Goal: Task Accomplishment & Management: Complete application form

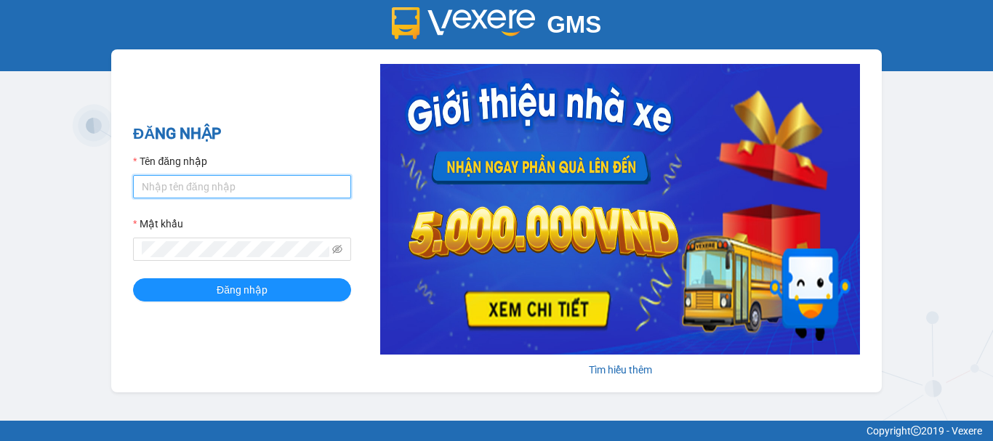
click at [208, 186] on input "Tên đăng nhập" at bounding box center [242, 186] width 218 height 23
type input "nhung.khanhphong"
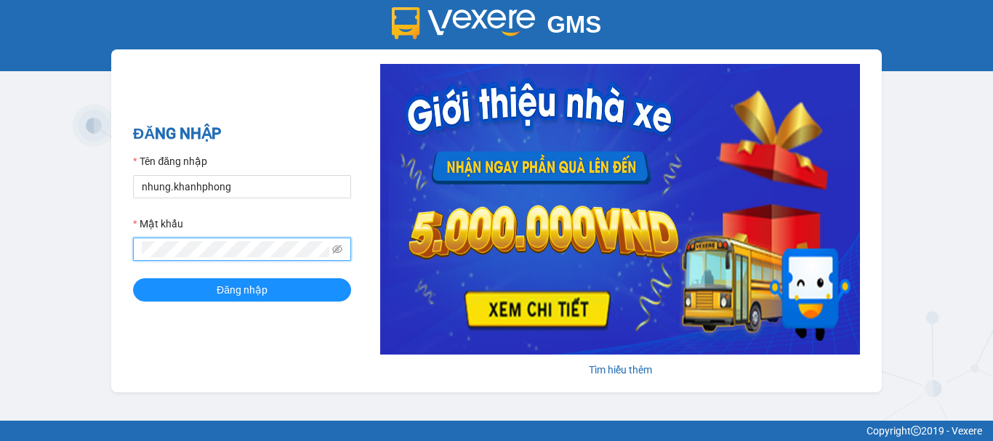
click at [133, 278] on button "Đăng nhập" at bounding box center [242, 289] width 218 height 23
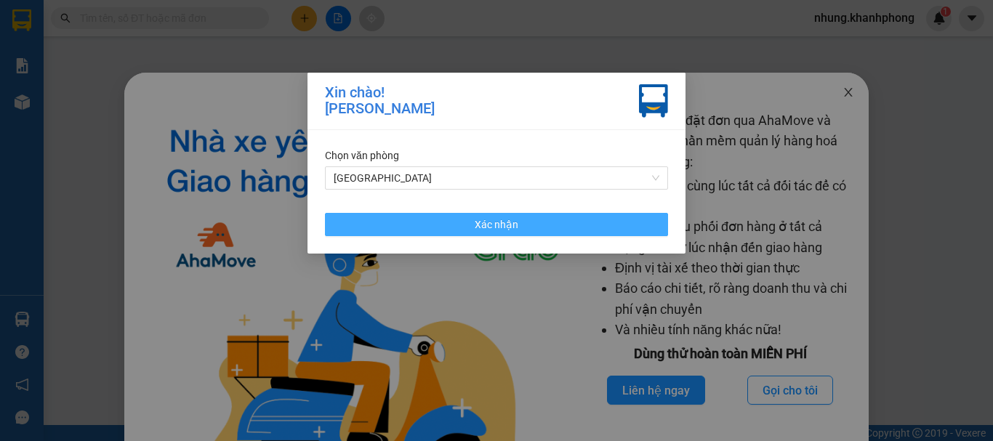
drag, startPoint x: 524, startPoint y: 225, endPoint x: 843, endPoint y: 85, distance: 348.4
click at [537, 222] on button "Xác nhận" at bounding box center [496, 224] width 343 height 23
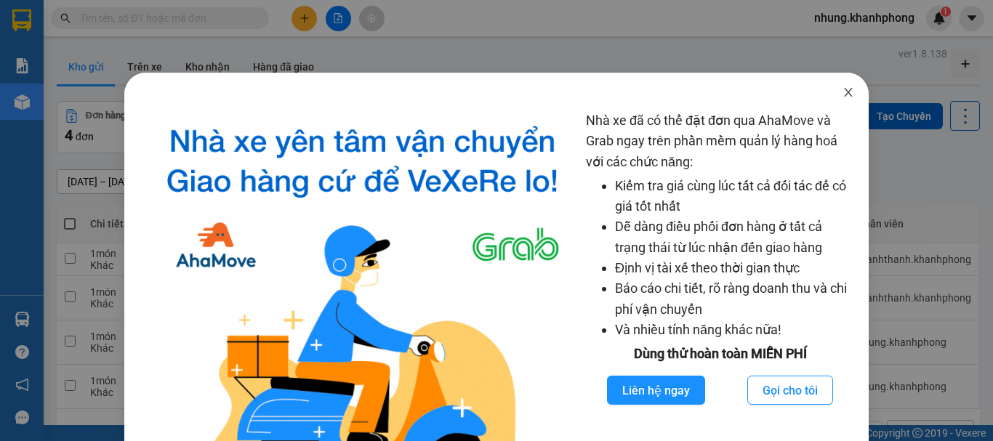
click at [839, 100] on span "Close" at bounding box center [848, 93] width 41 height 41
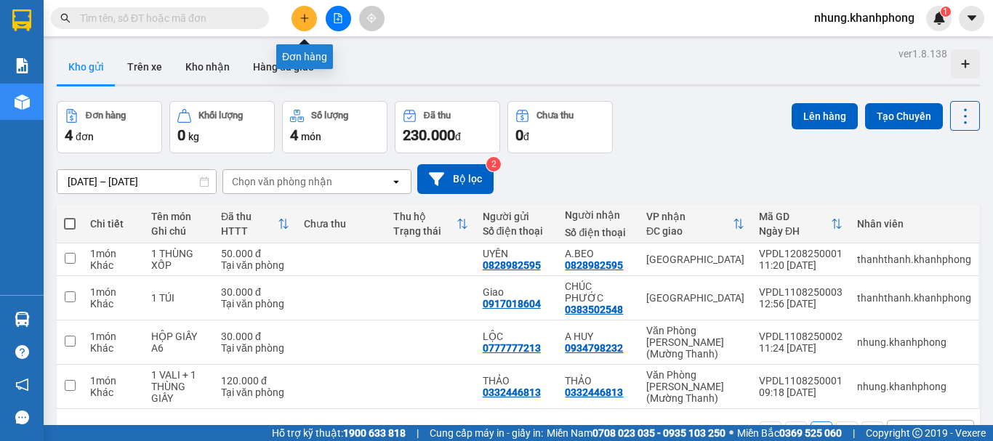
click at [312, 20] on button at bounding box center [304, 18] width 25 height 25
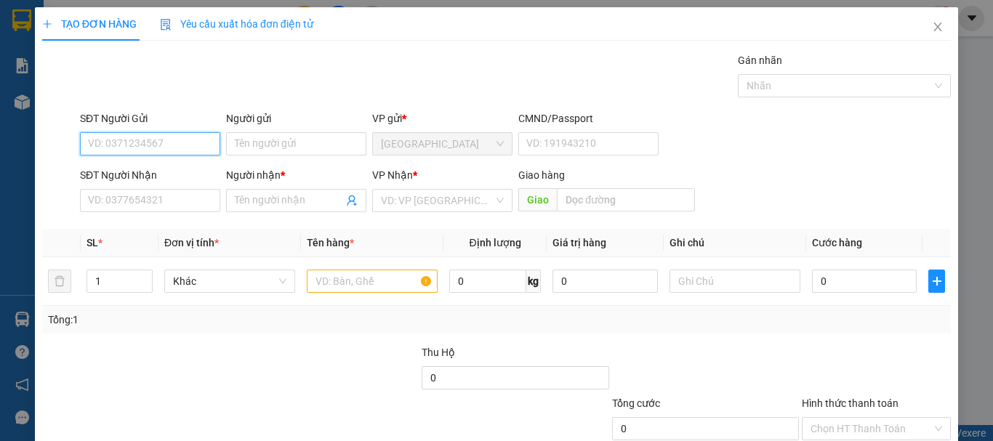
click at [180, 140] on input "SĐT Người Gửi" at bounding box center [150, 143] width 140 height 23
type input "0362228779"
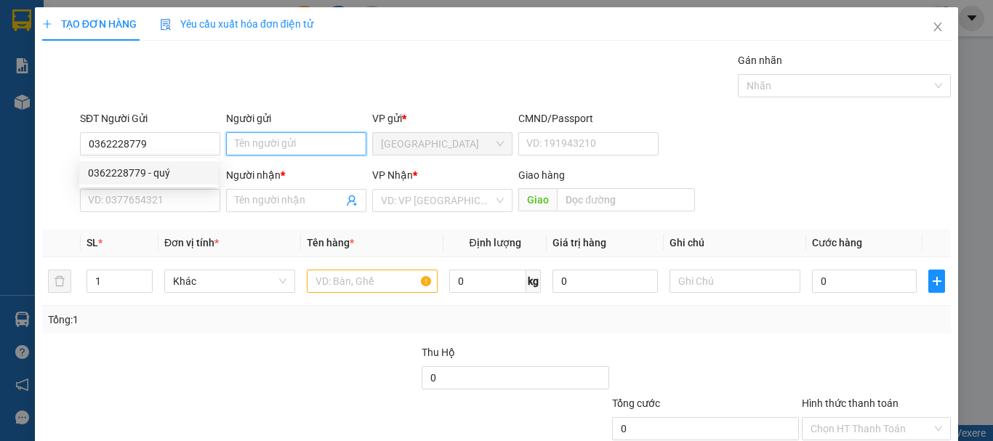
click at [284, 149] on input "Người gửi" at bounding box center [296, 143] width 140 height 23
type input "QUÝ"
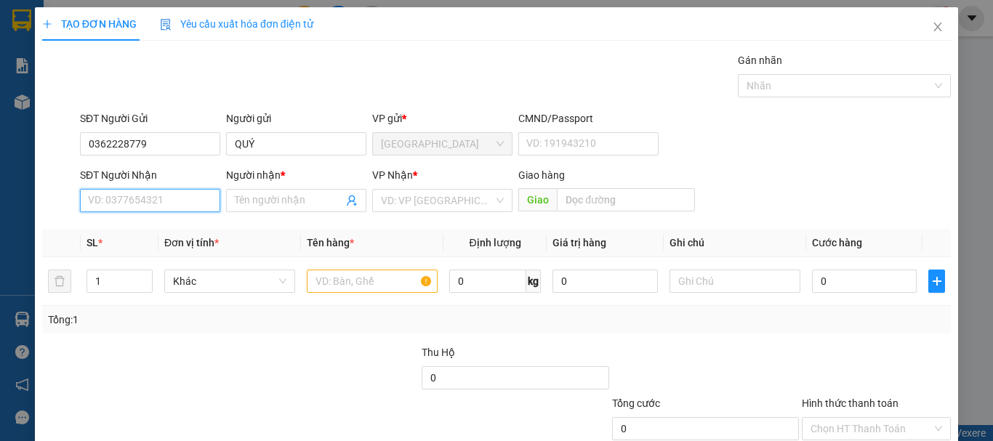
click at [145, 205] on input "SĐT Người Nhận" at bounding box center [150, 200] width 140 height 23
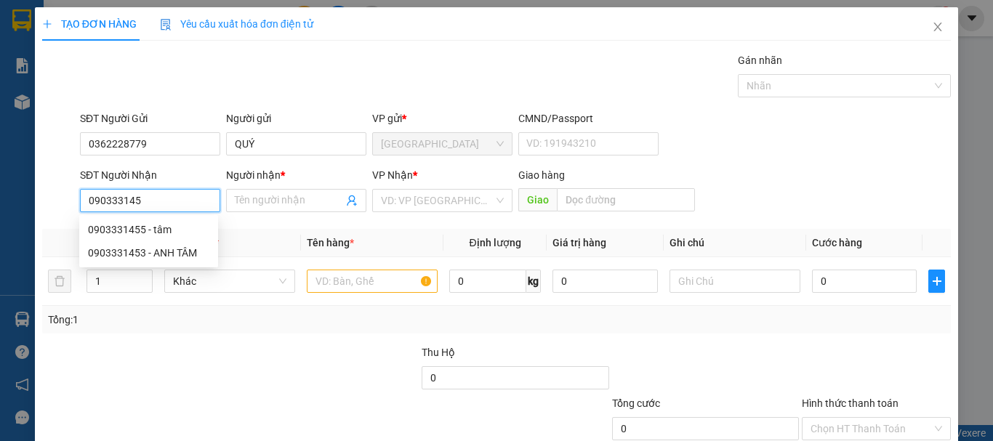
type input "0903331453"
click at [166, 233] on div "0903331453 - ANH TÂM" at bounding box center [148, 230] width 121 height 16
type input "ANH TÂM"
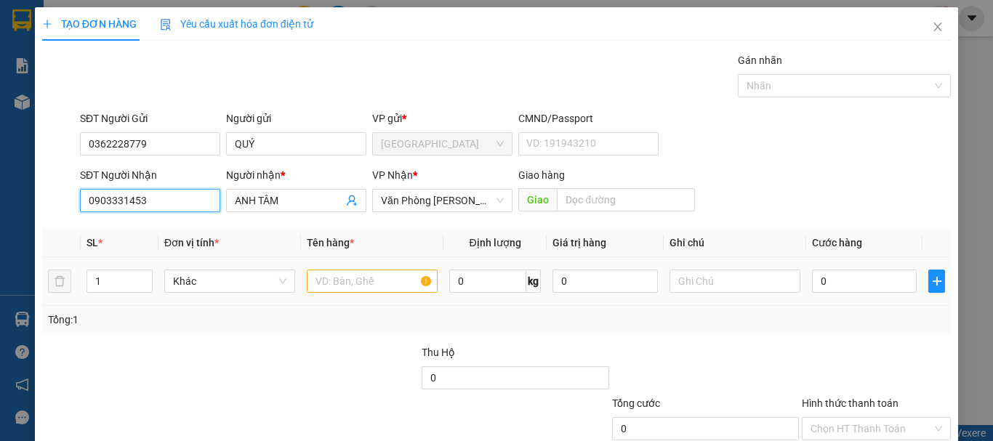
type input "0903331453"
click at [349, 280] on input "text" at bounding box center [372, 281] width 131 height 23
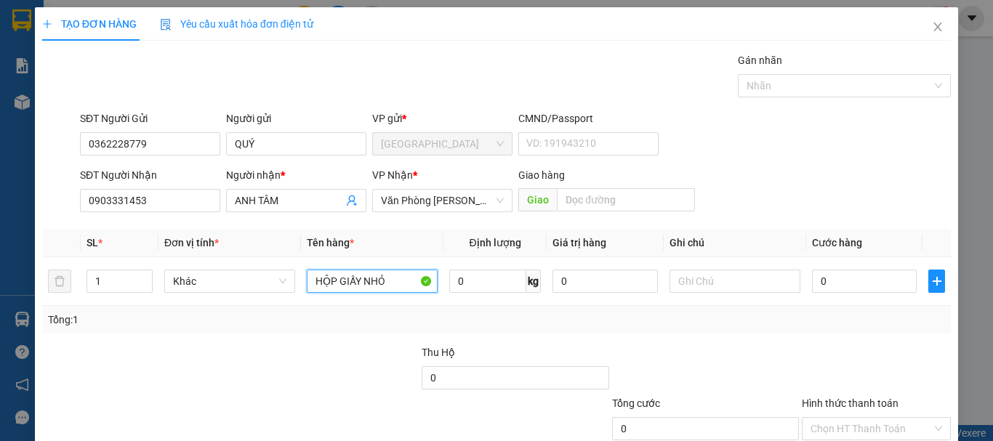
type input "HỘP GIẤY NHỎ"
click at [833, 284] on input "0" at bounding box center [864, 281] width 105 height 23
type input "4"
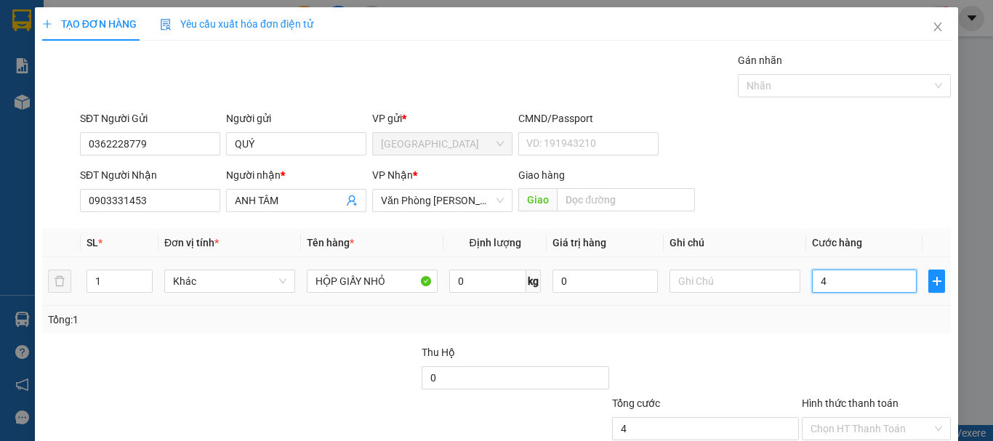
type input "40"
type input "400"
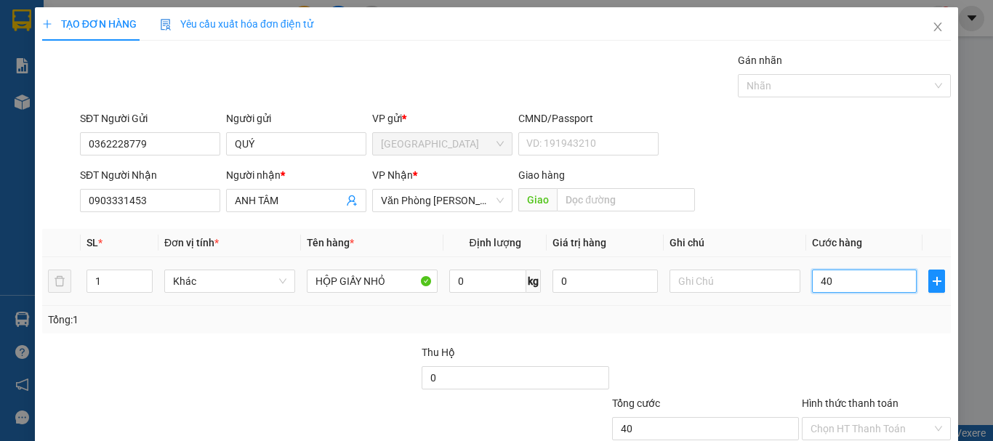
type input "400"
type input "4.000"
type input "40.000"
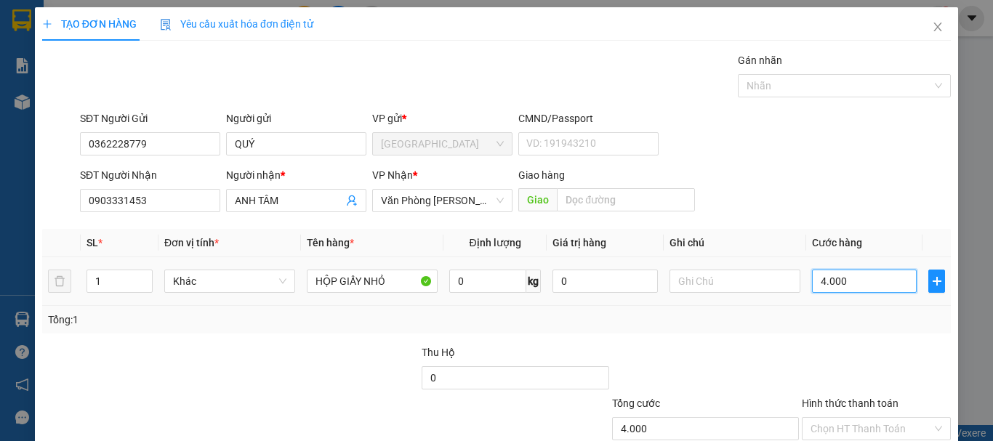
type input "40.000"
click at [690, 330] on div "Tổng: 1" at bounding box center [496, 320] width 909 height 28
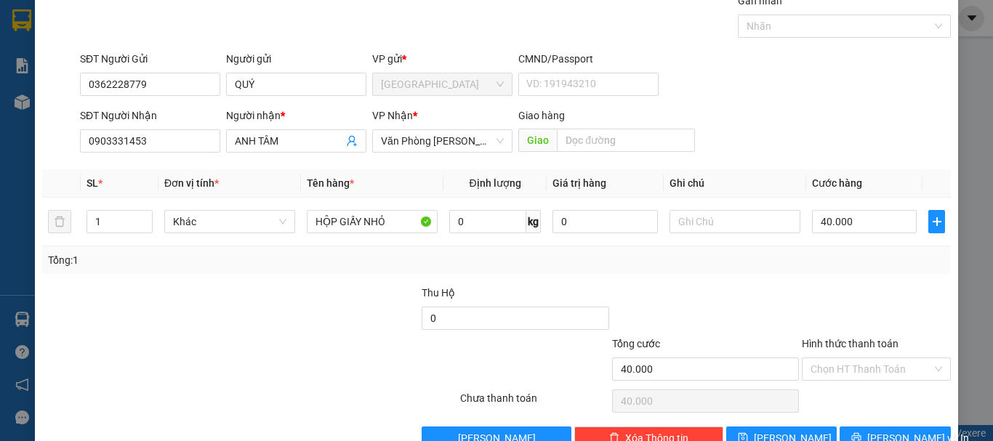
scroll to position [97, 0]
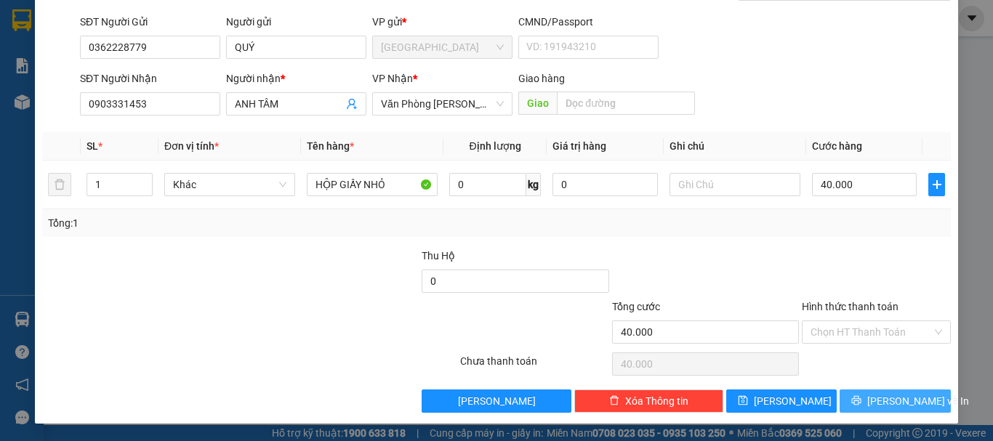
click at [884, 404] on span "Lưu và In" at bounding box center [918, 401] width 102 height 16
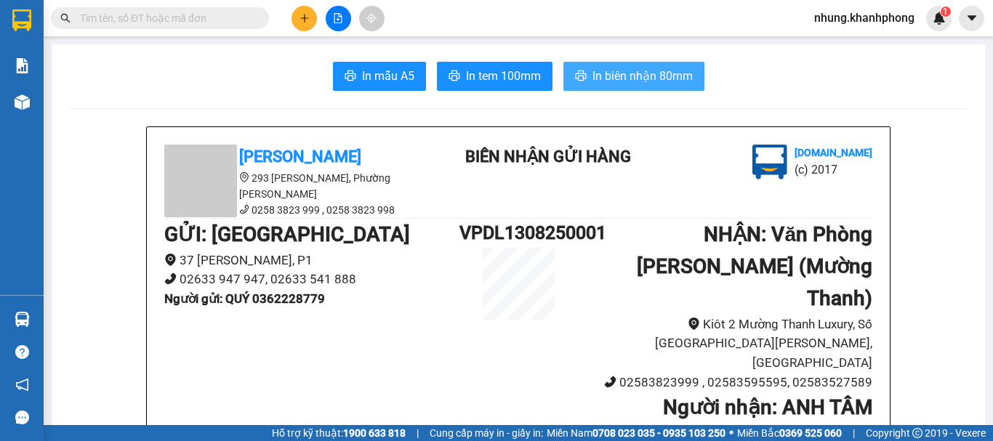
click at [634, 84] on span "In biên nhận 80mm" at bounding box center [643, 76] width 100 height 18
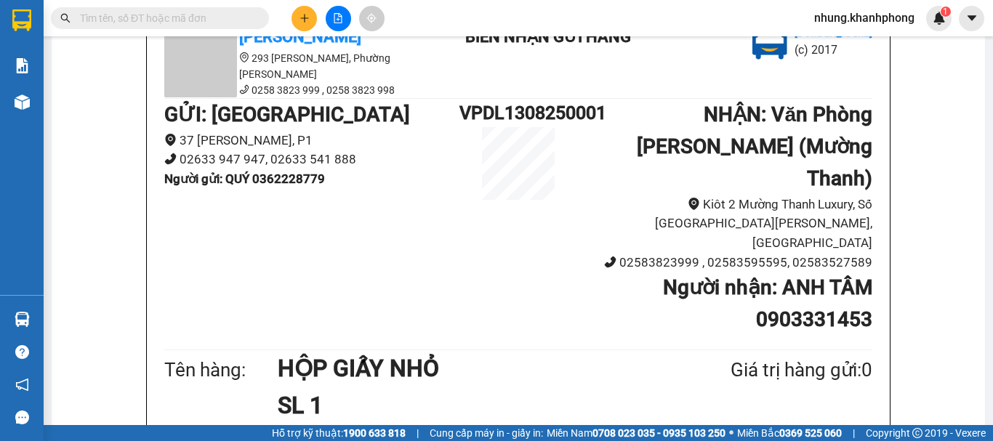
scroll to position [145, 0]
